Goal: Answer question/provide support

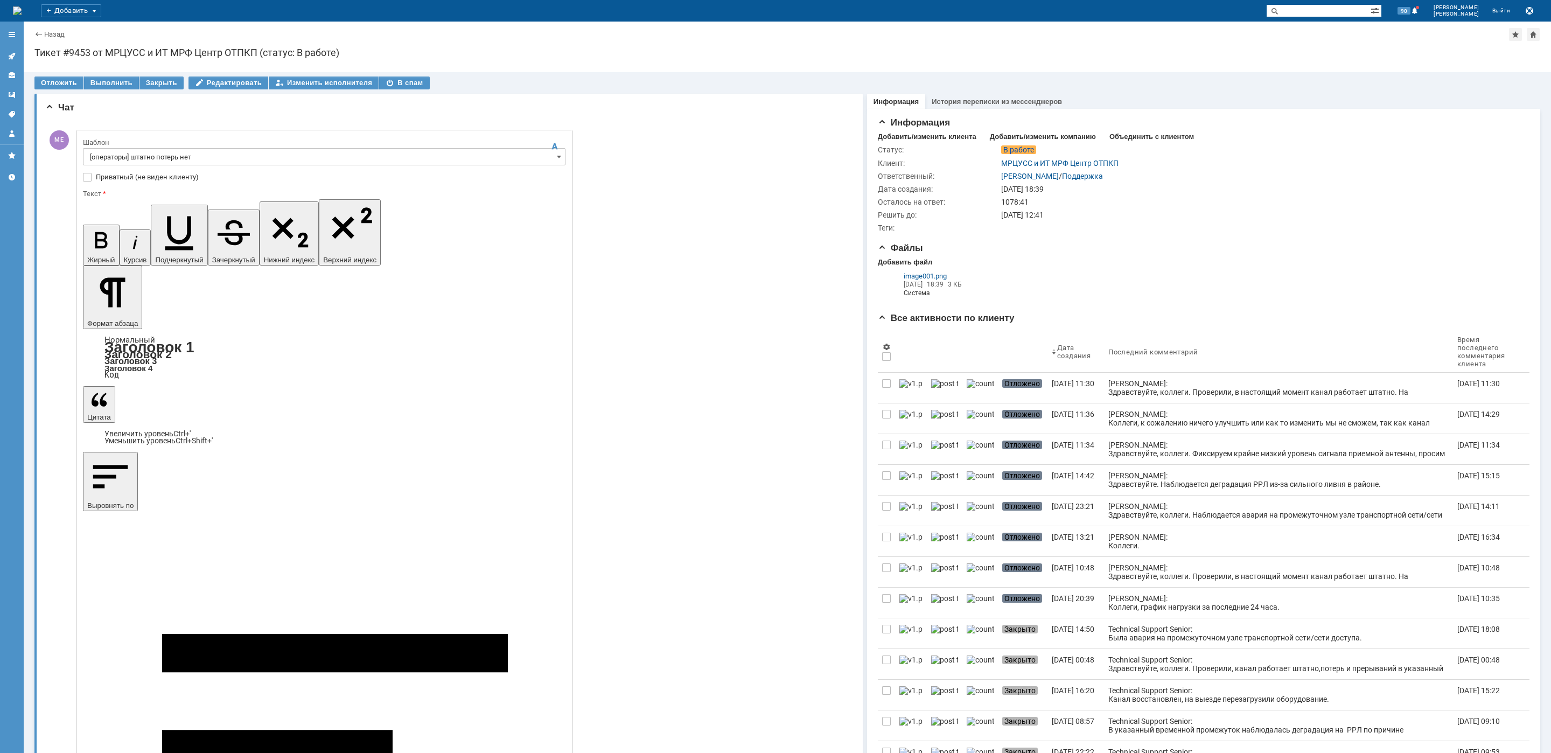
drag, startPoint x: 258, startPoint y: 3169, endPoint x: 33, endPoint y: 3080, distance: 242.0
click at [13, 52] on icon at bounding box center [12, 56] width 9 height 9
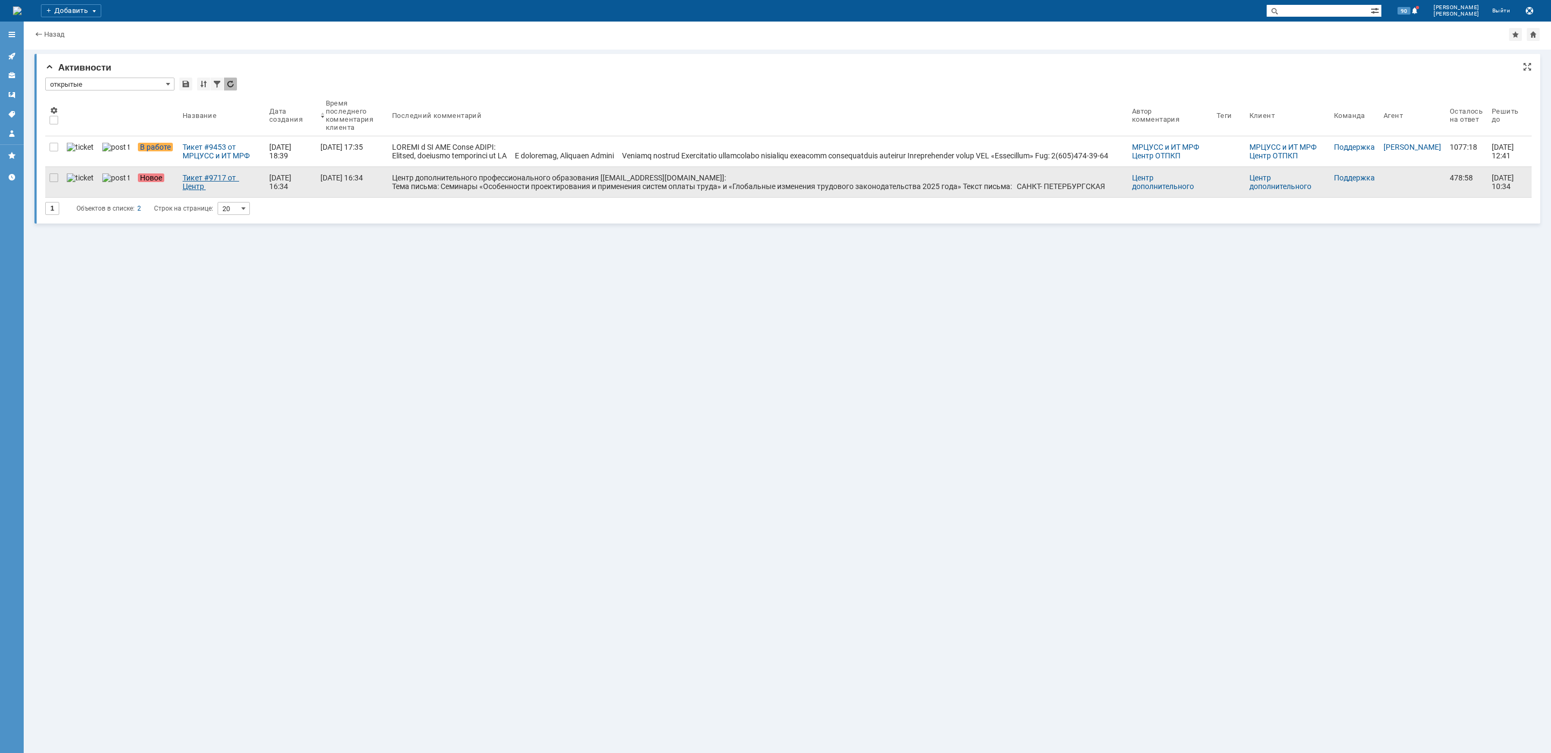
click at [183, 177] on div "Тикет #9717 от Центр дополнительного профессионального образования [[EMAIL_ADDR…" at bounding box center [222, 181] width 78 height 17
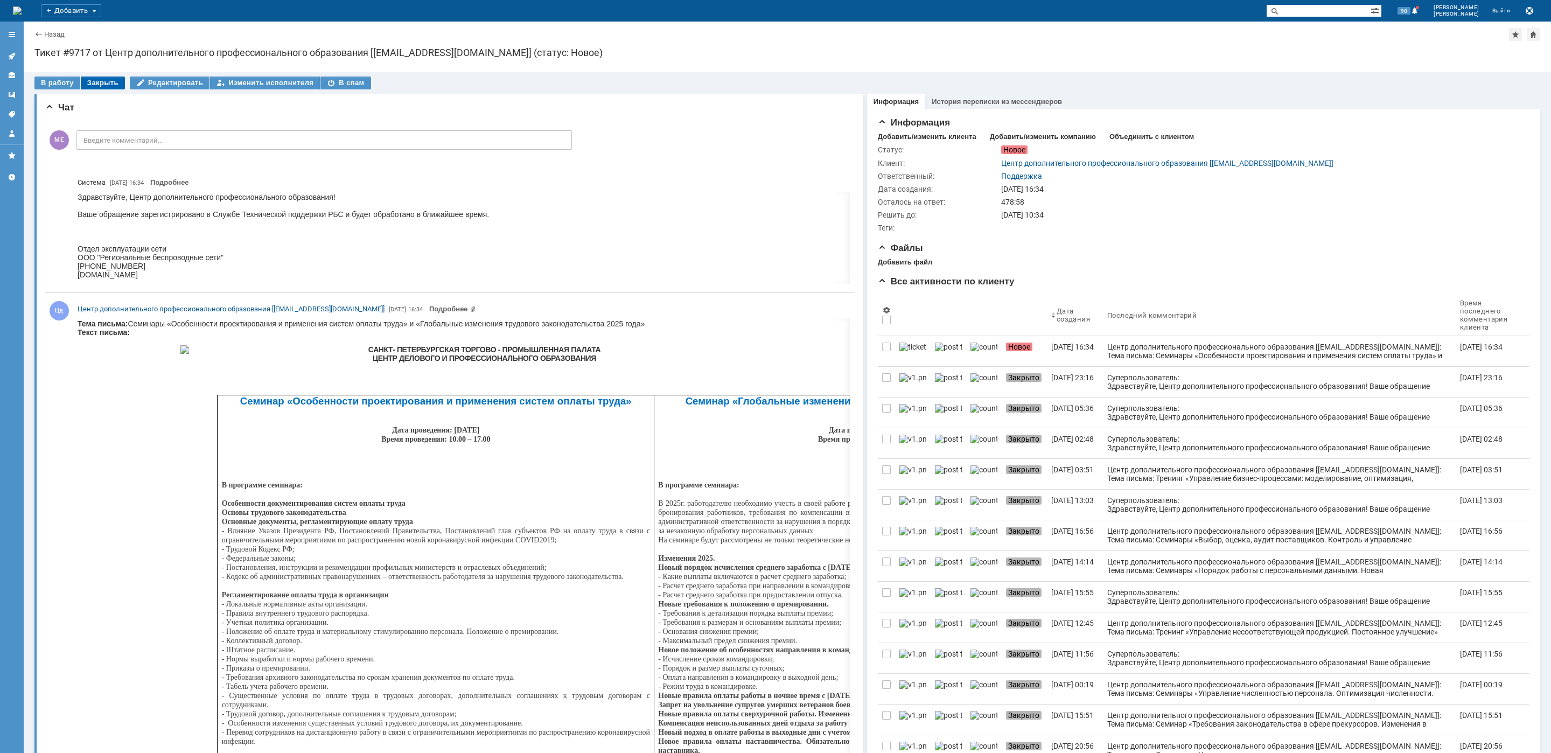
click at [92, 82] on div "Закрыть" at bounding box center [103, 82] width 44 height 13
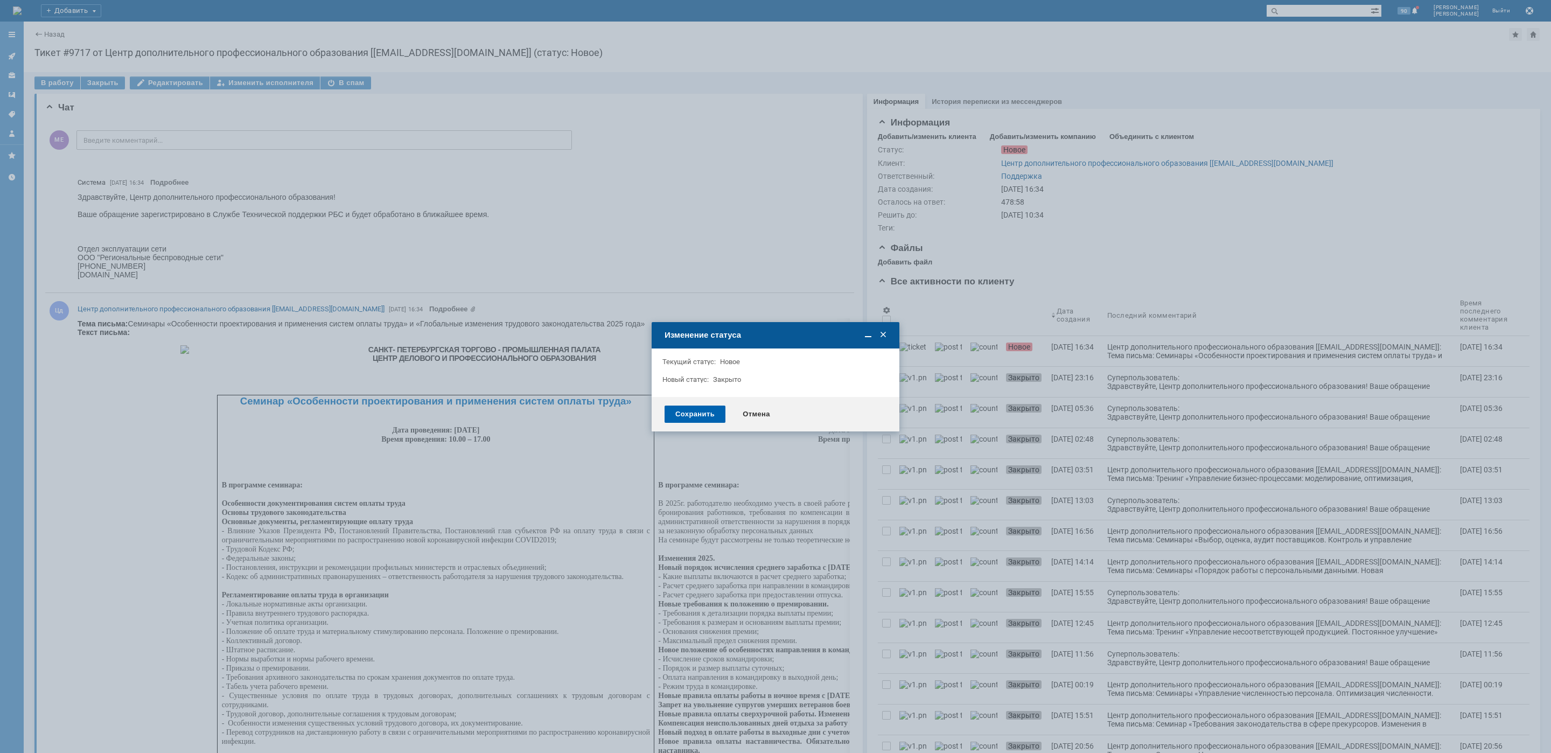
click at [700, 409] on div "Сохранить" at bounding box center [695, 414] width 61 height 17
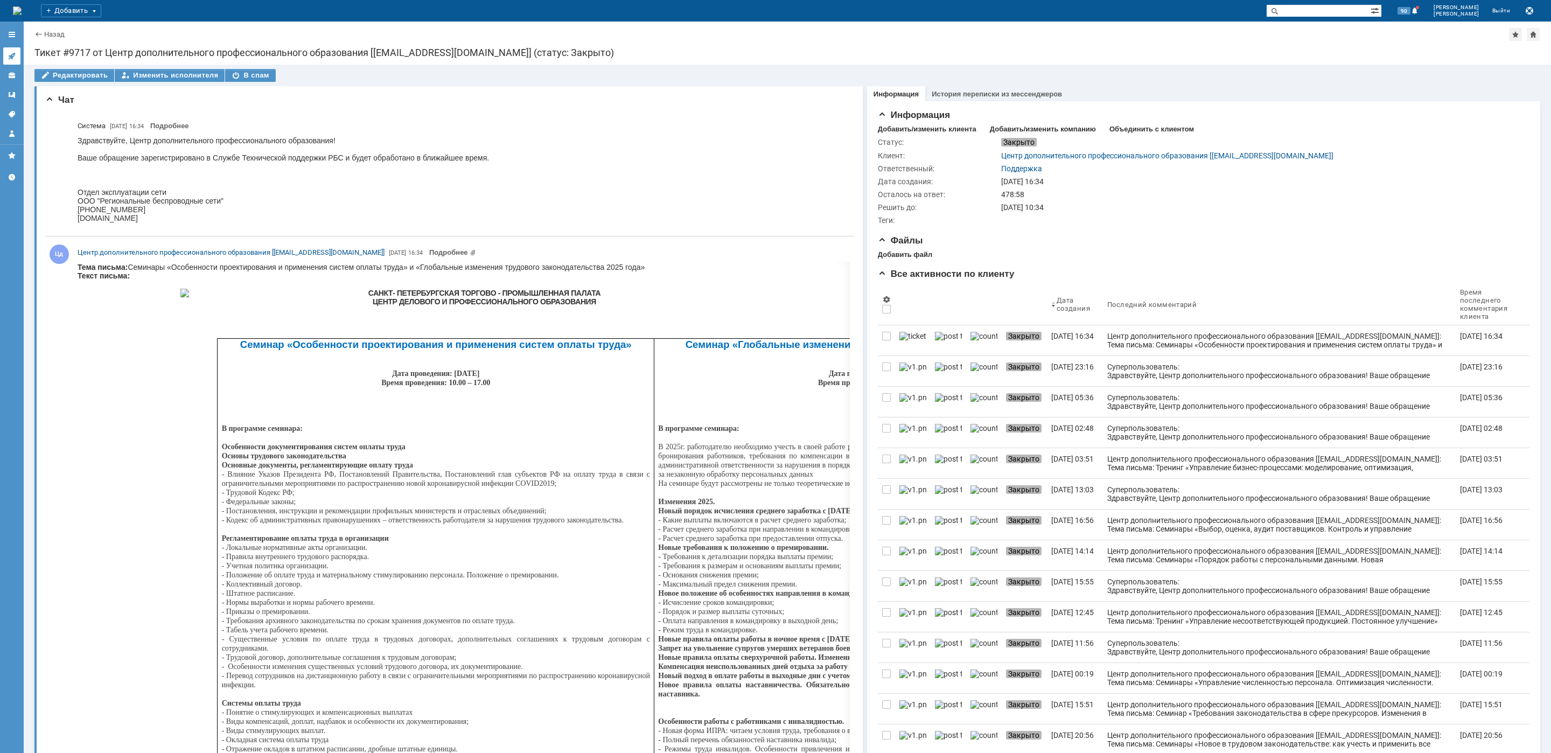
click at [10, 53] on icon at bounding box center [12, 56] width 9 height 9
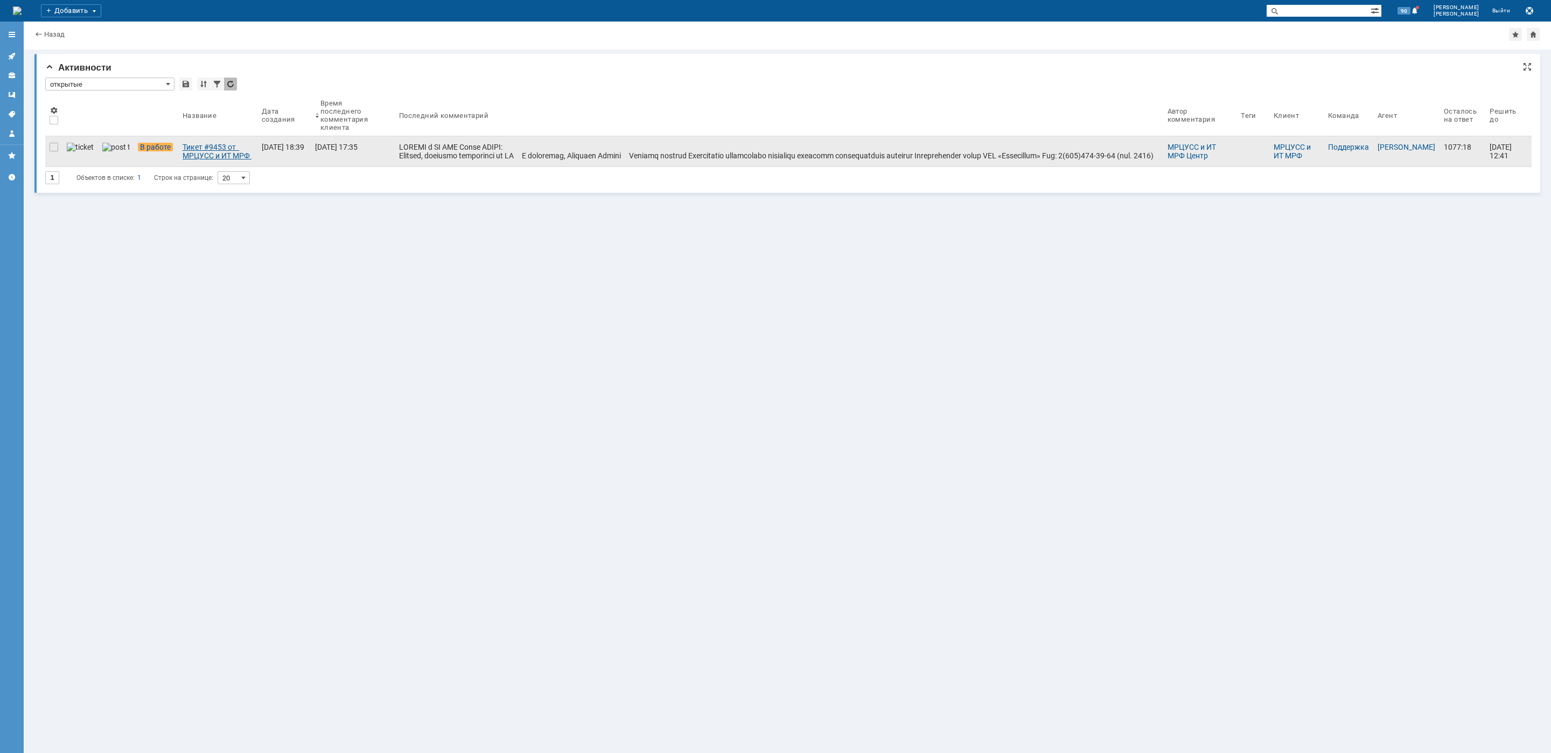
click at [207, 151] on div "Тикет #9453 от МРЦУСС и ИТ МРФ Центр ОТПКП (статус: В работе)" at bounding box center [218, 151] width 71 height 17
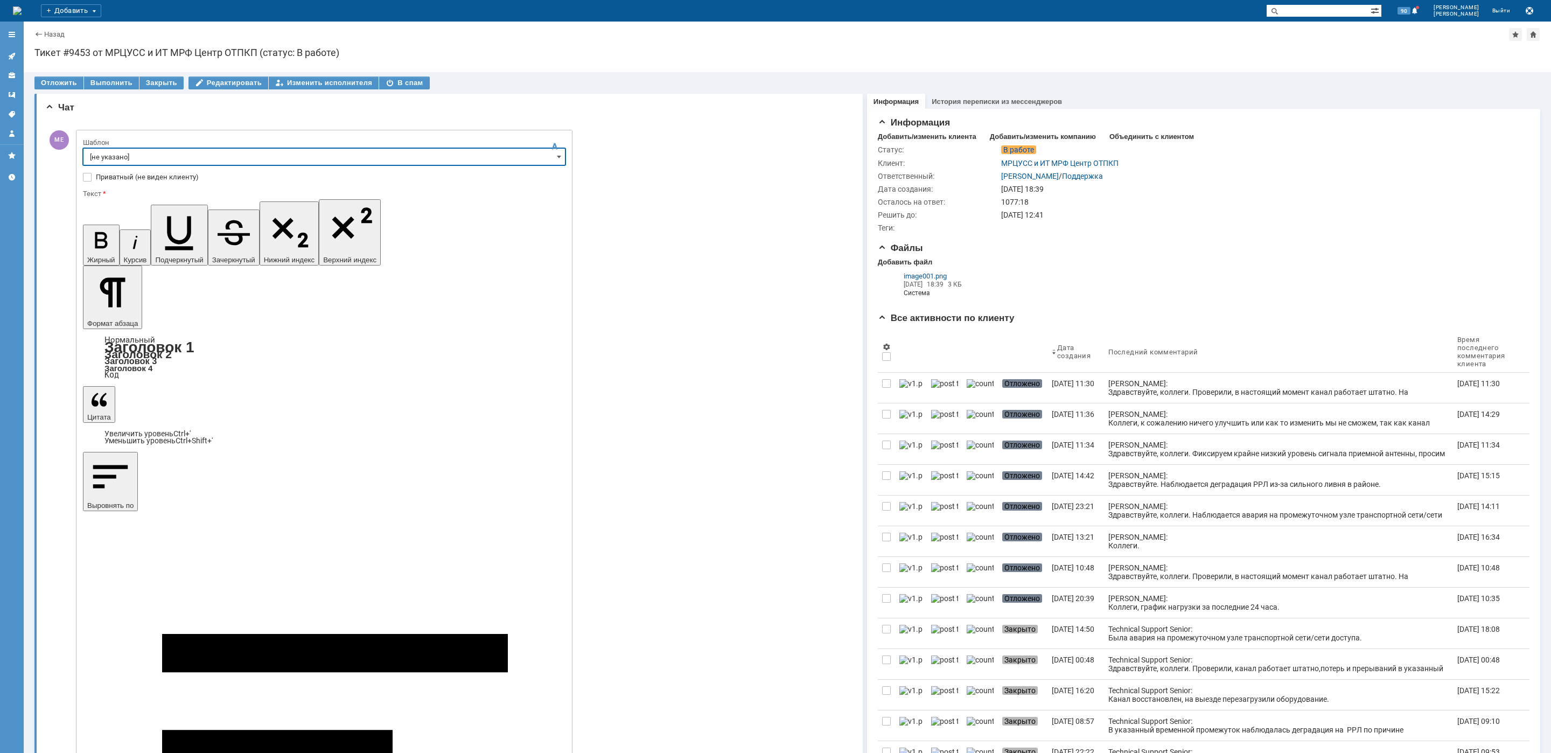
click at [120, 165] on input "[не указано]" at bounding box center [324, 156] width 483 height 17
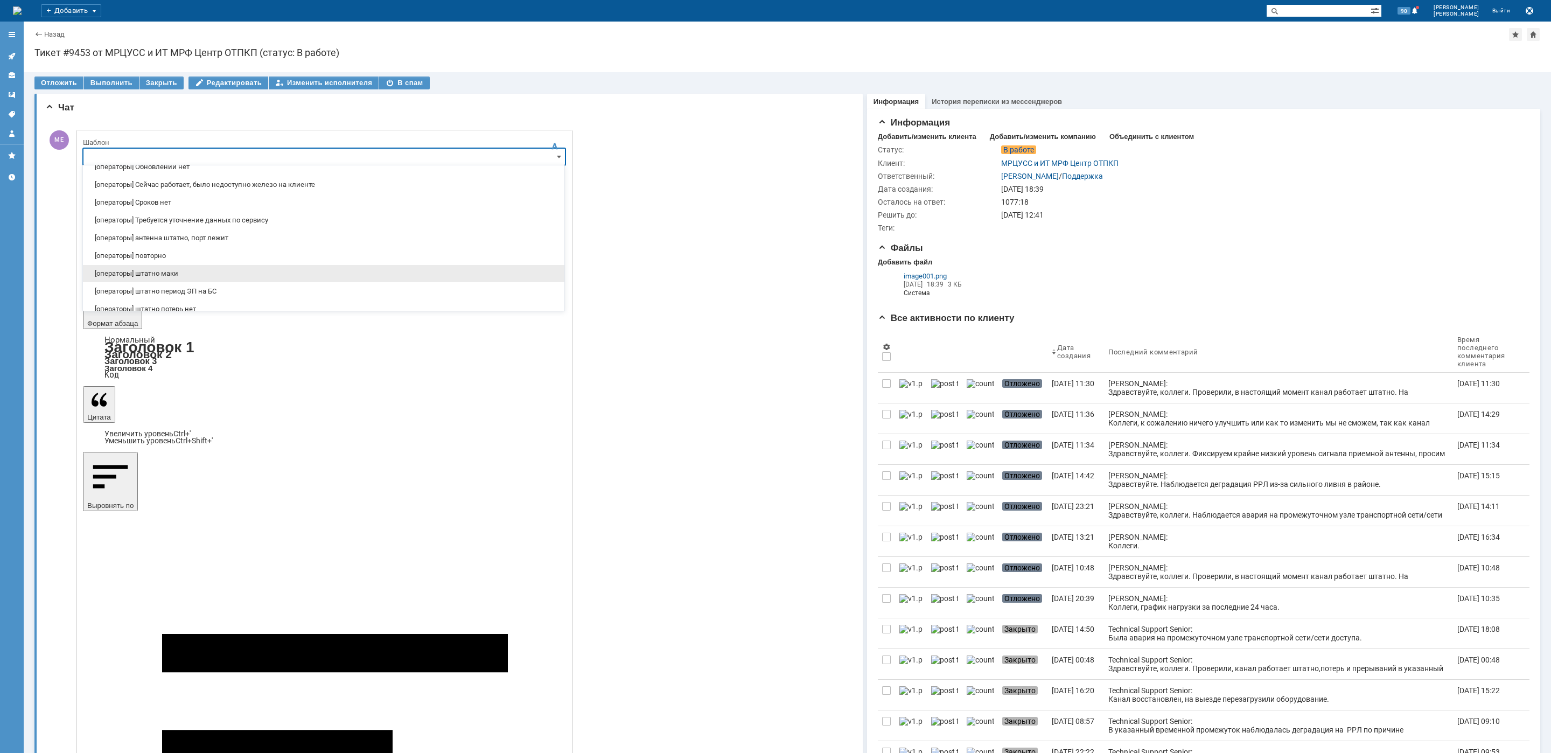
scroll to position [162, 0]
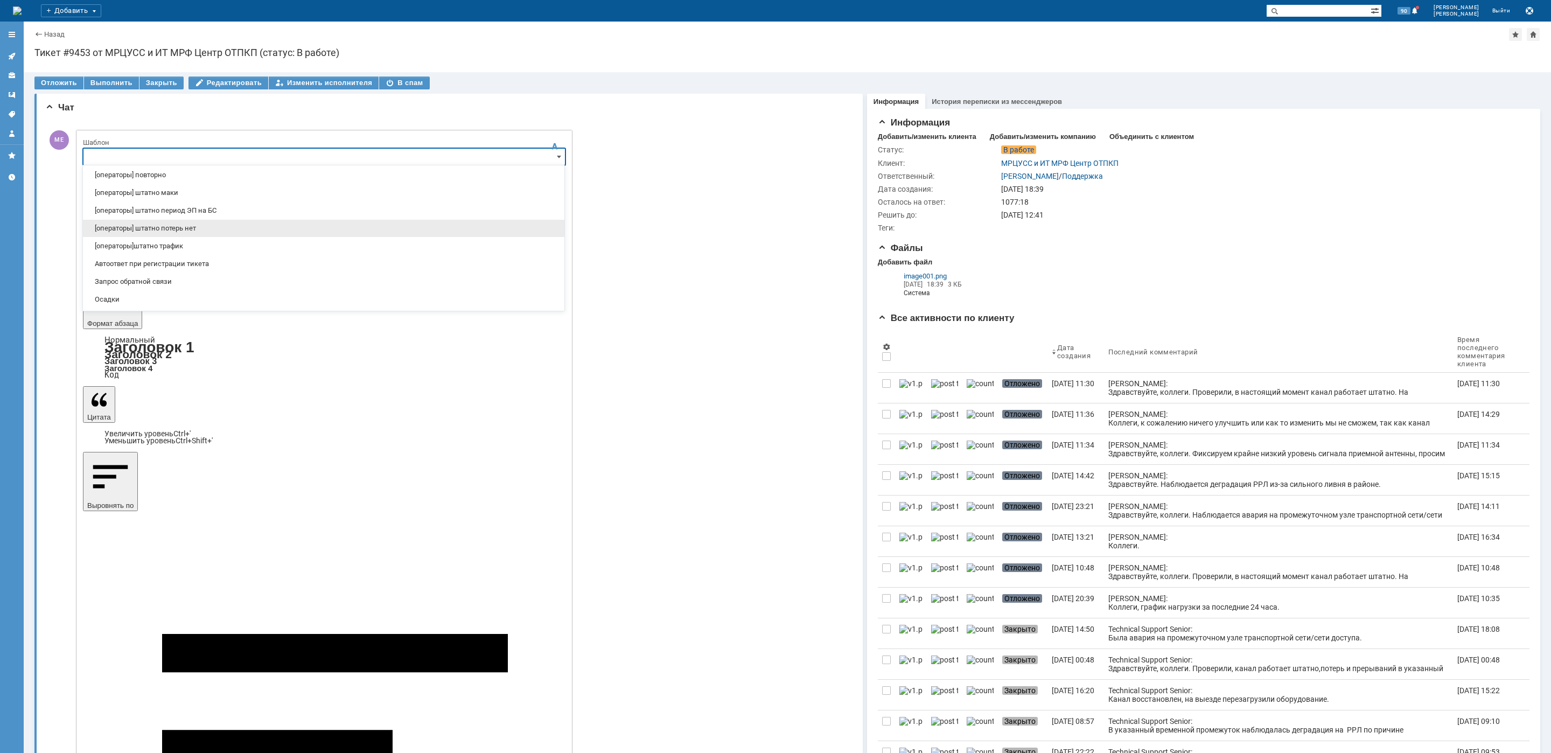
click at [184, 232] on span "[операторы] штатно потерь нет" at bounding box center [323, 228] width 469 height 9
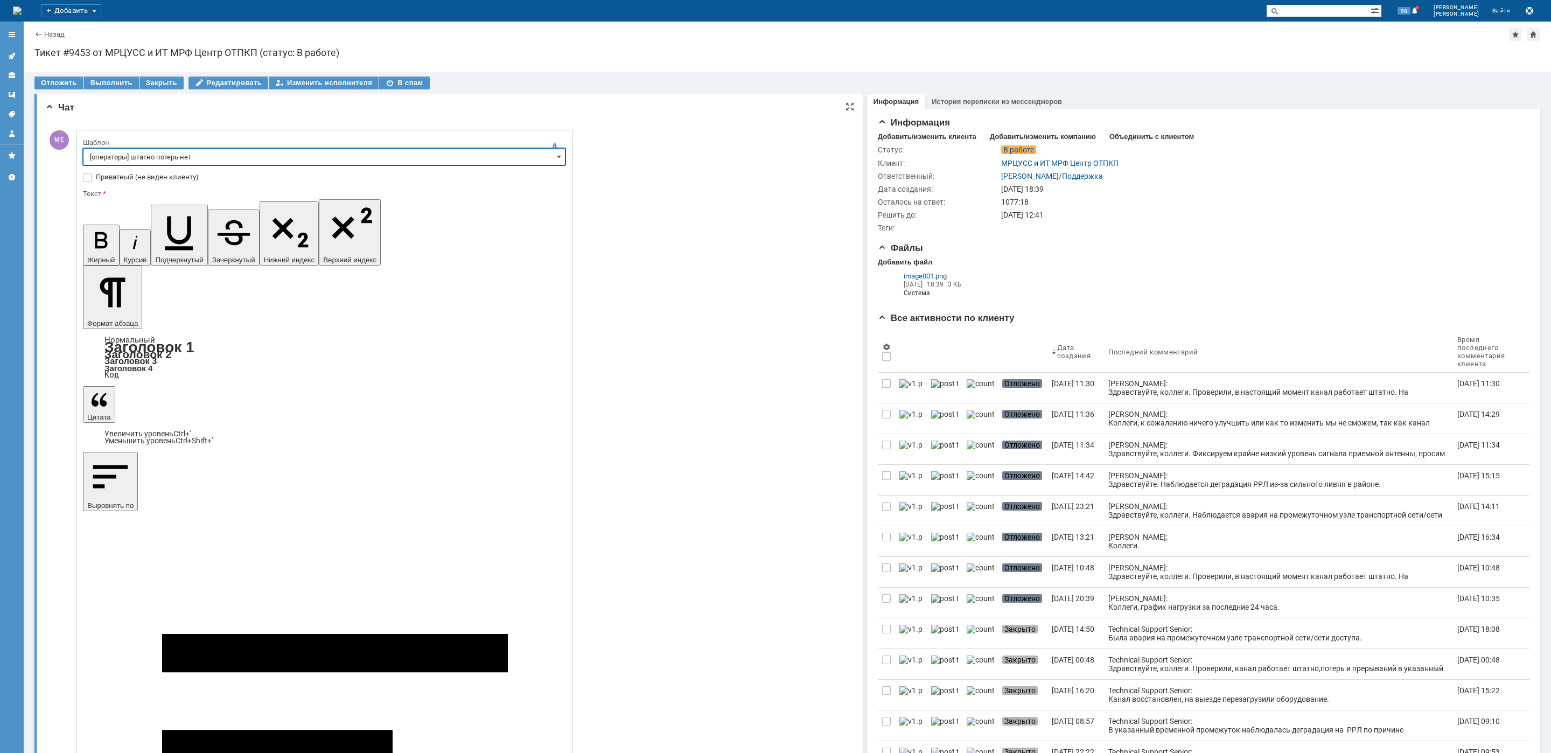
type input "[операторы] штатно потерь нет"
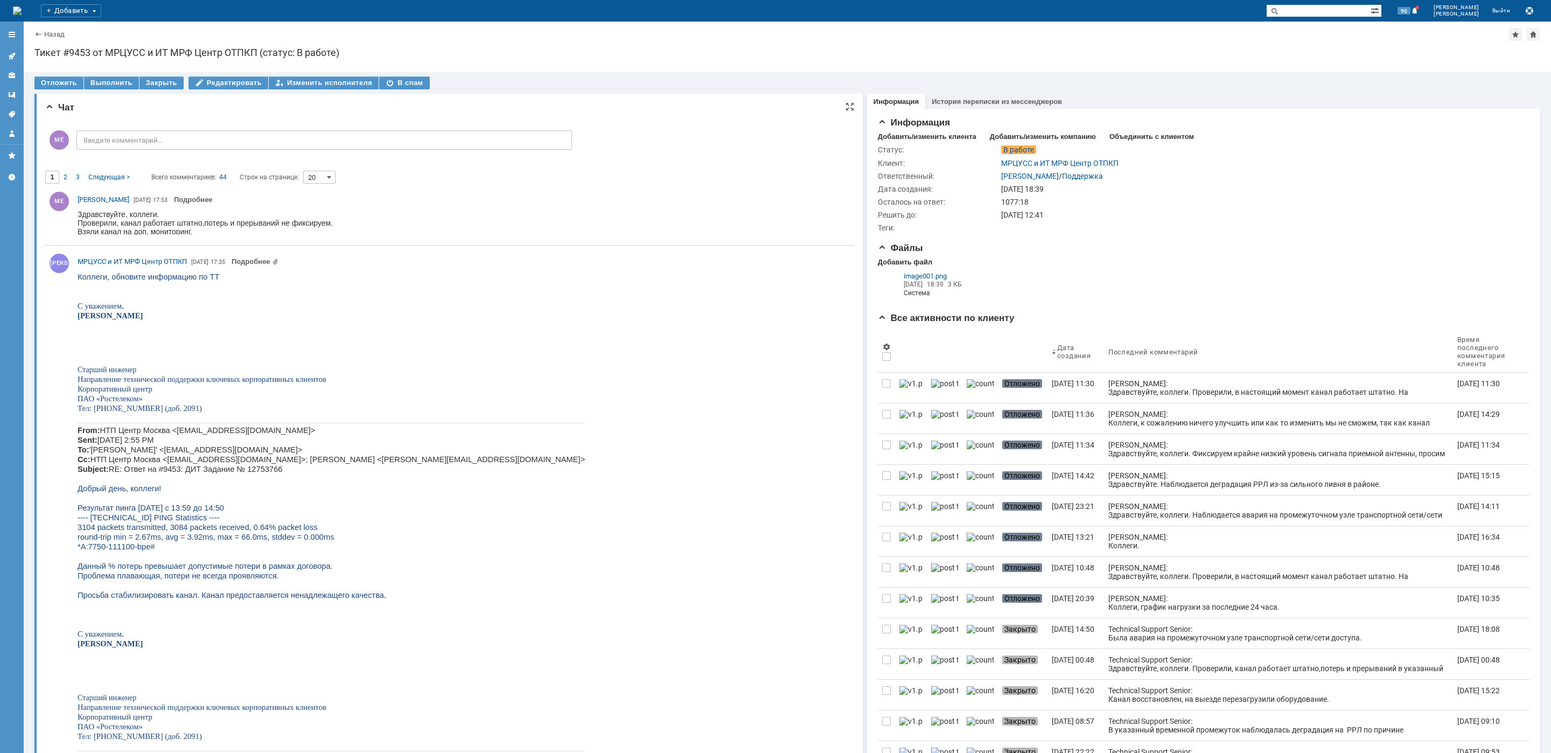
scroll to position [0, 0]
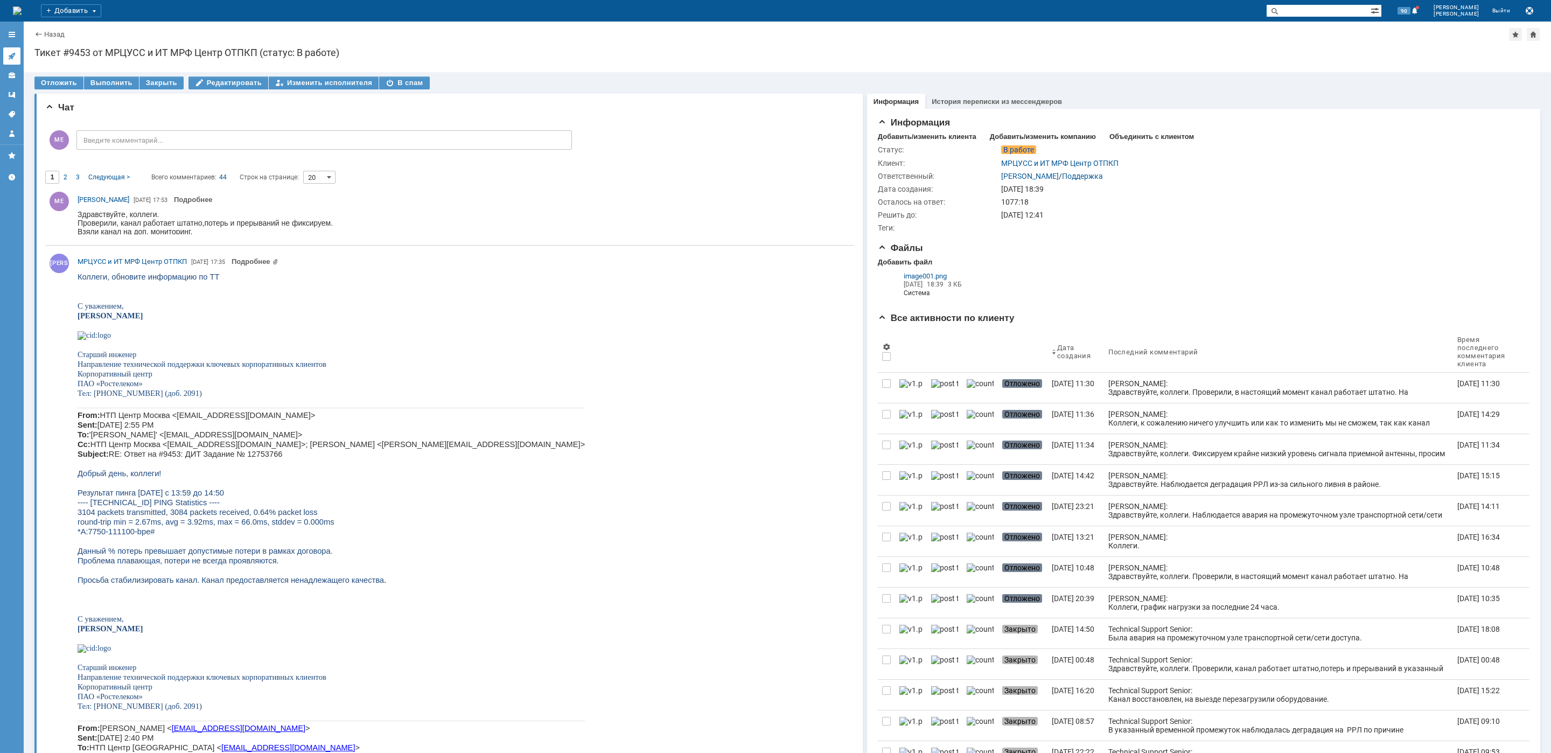
click at [16, 57] on link at bounding box center [11, 55] width 17 height 17
